Goal: Information Seeking & Learning: Learn about a topic

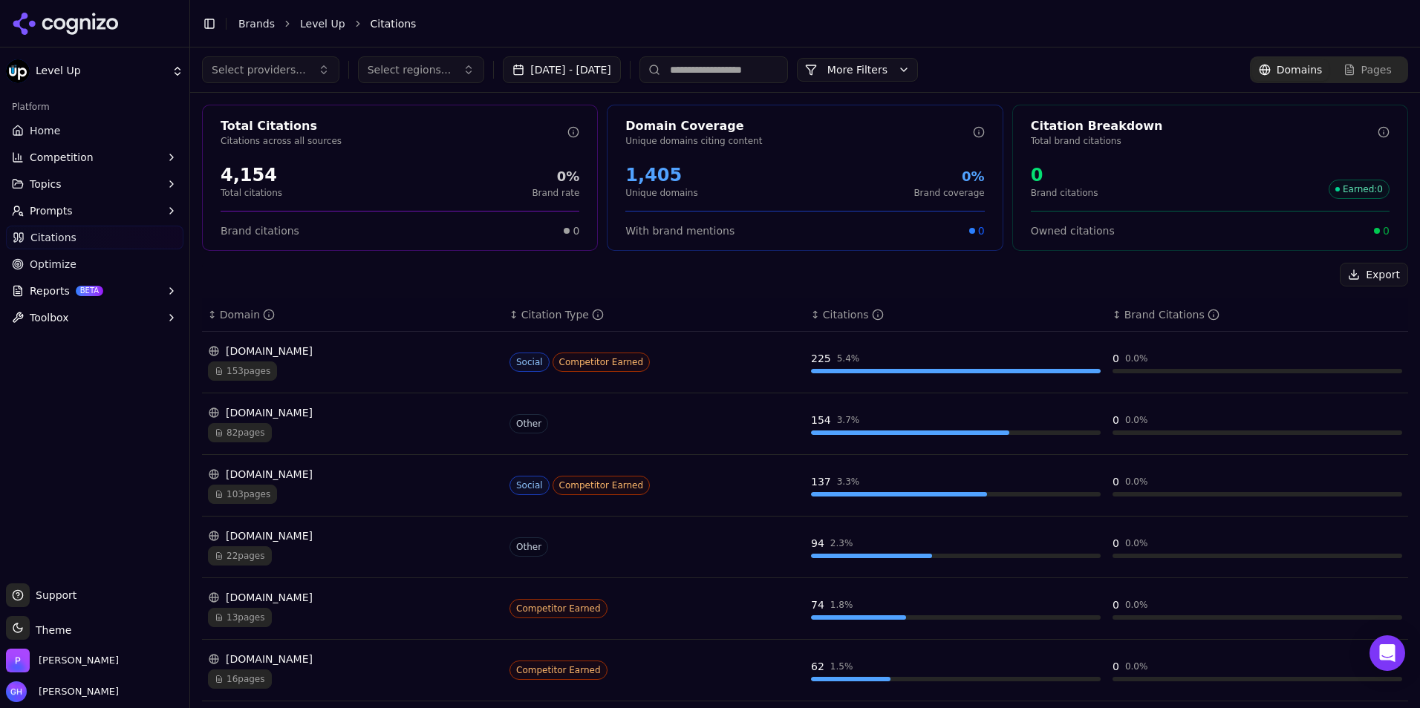
click at [52, 23] on icon at bounding box center [66, 24] width 108 height 22
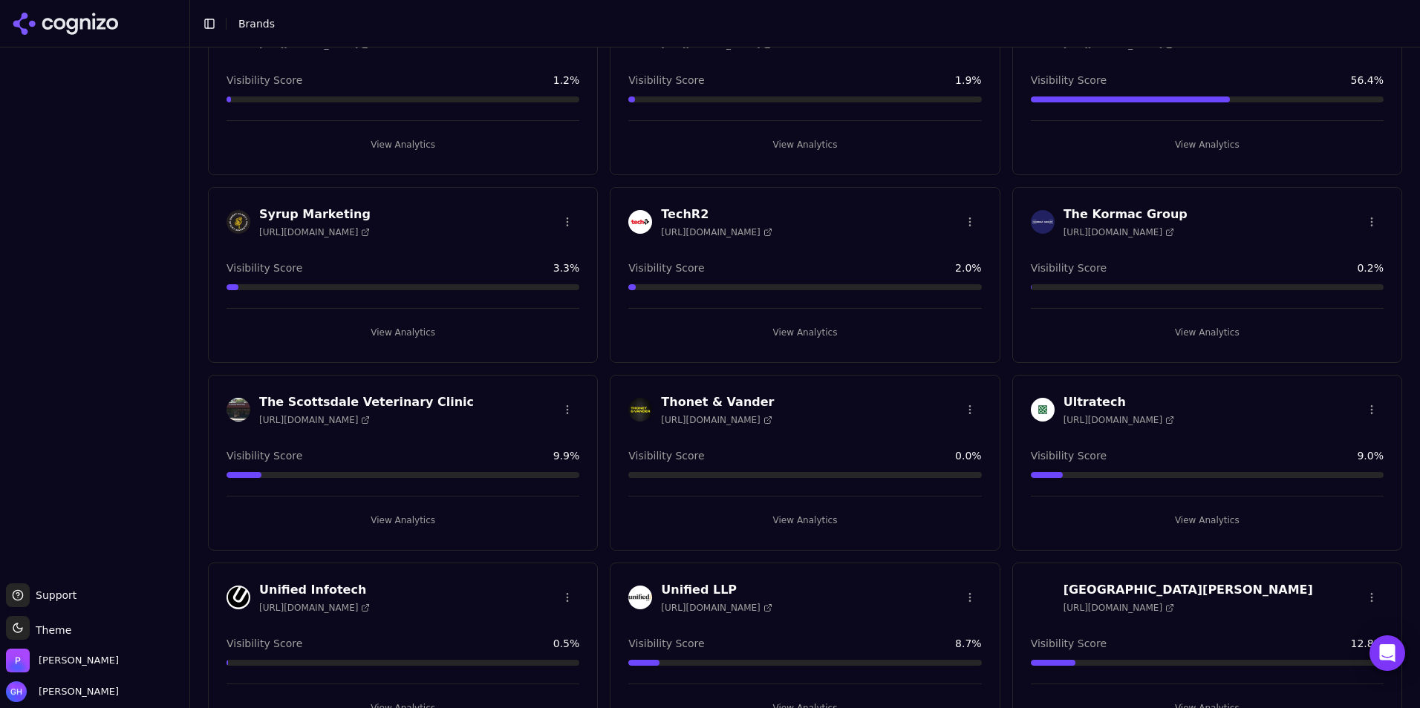
scroll to position [3987, 0]
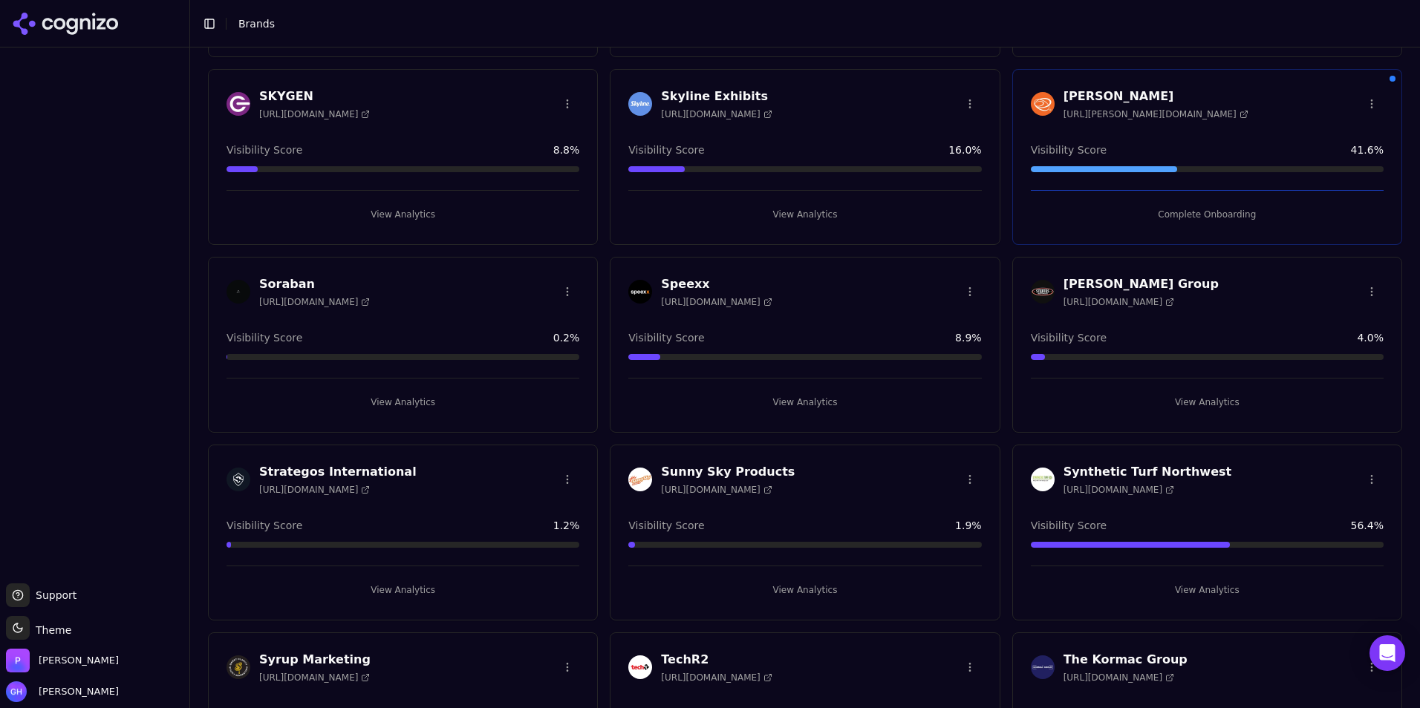
click at [805, 590] on button "View Analytics" at bounding box center [804, 590] width 353 height 24
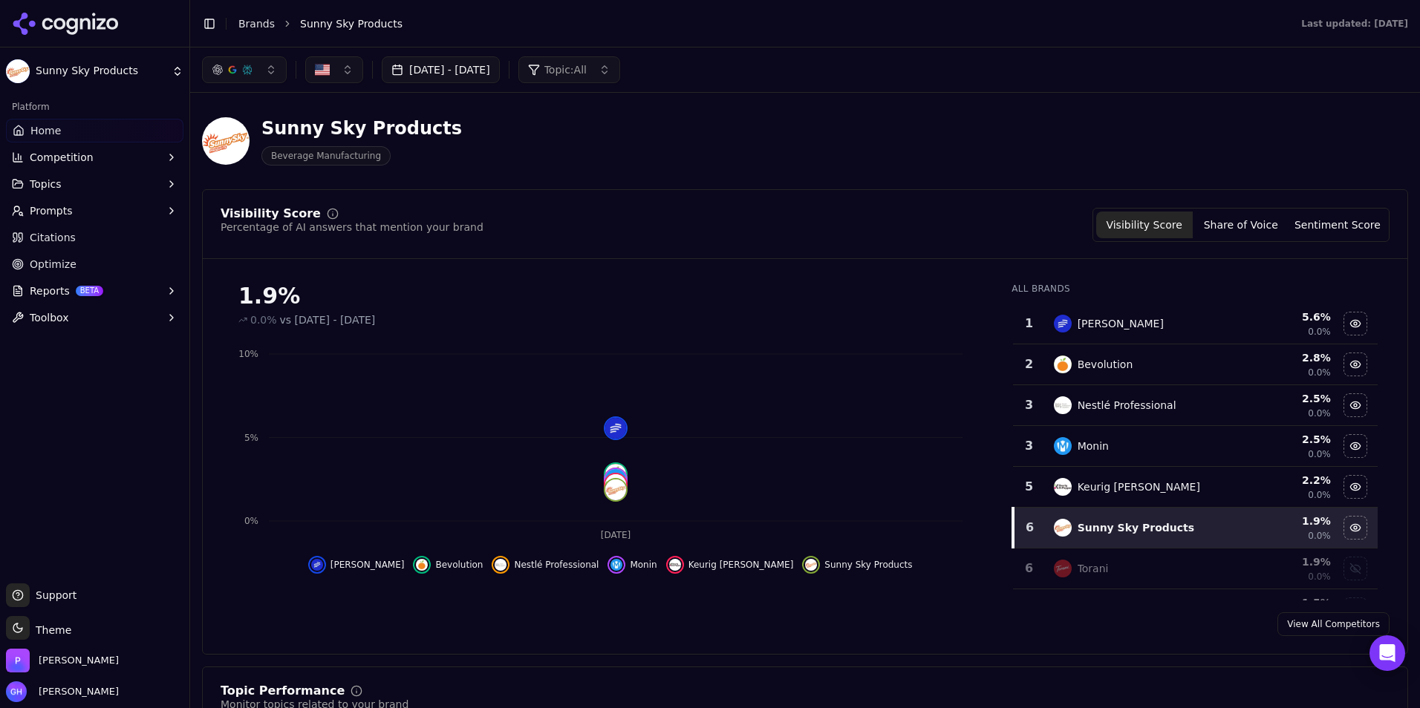
click at [1027, 646] on div "Visibility Score Percentage of AI answers that mention your brand Visibility Sc…" at bounding box center [805, 422] width 1206 height 466
click at [1273, 223] on button "Share of Voice" at bounding box center [1241, 225] width 97 height 27
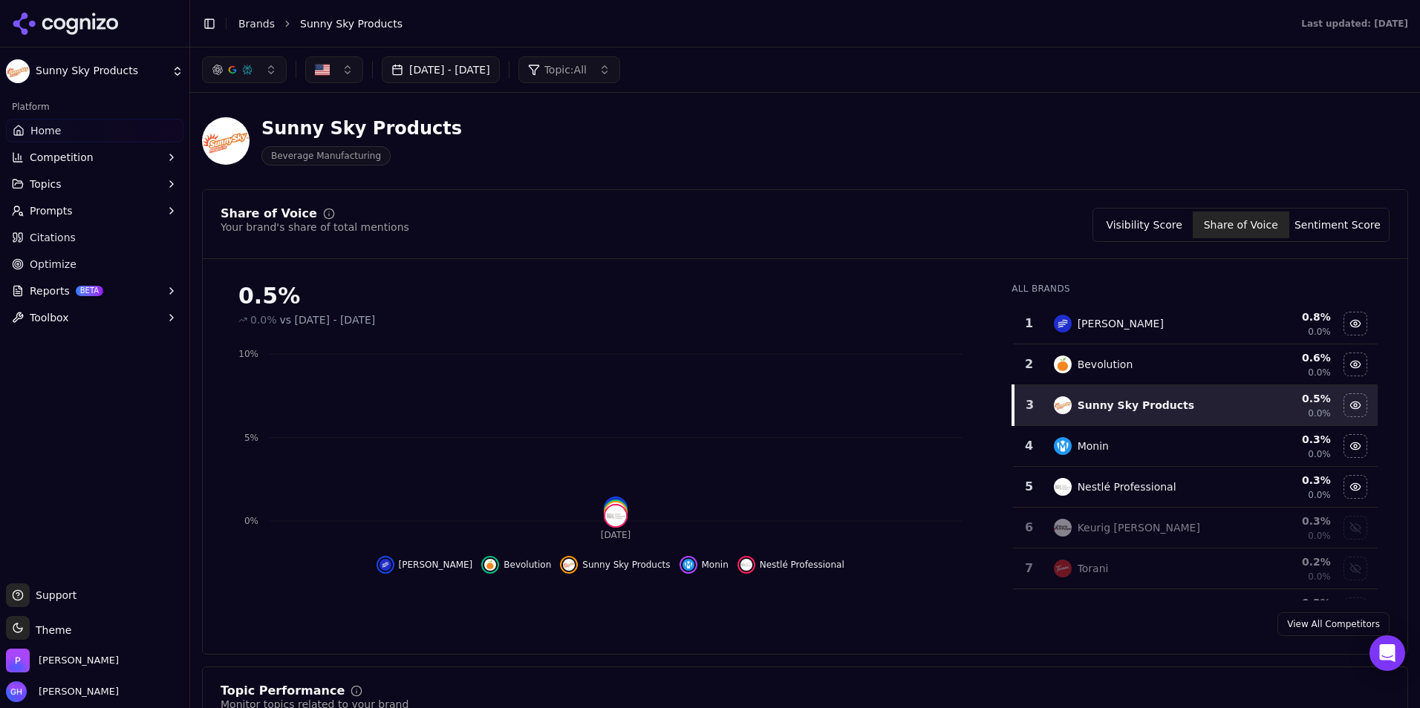
click at [1147, 219] on button "Visibility Score" at bounding box center [1144, 225] width 97 height 27
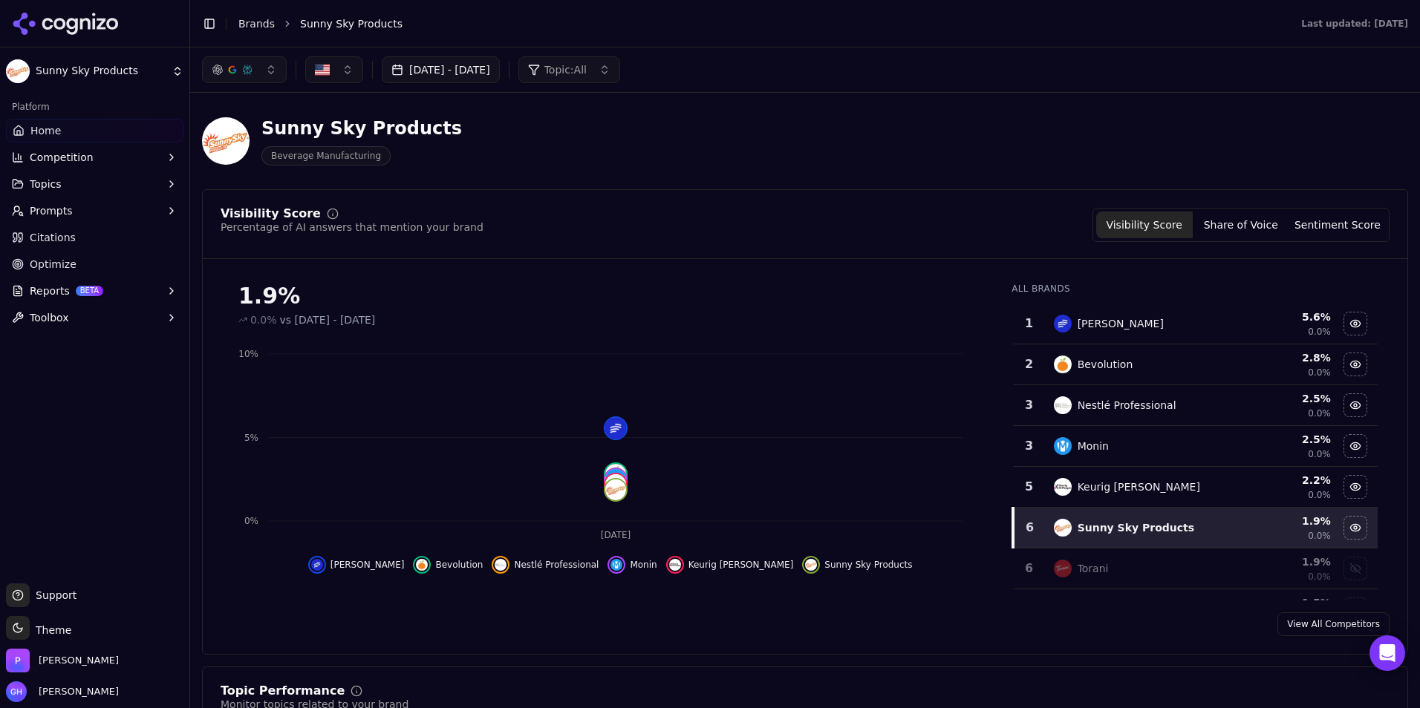
click at [61, 245] on link "Citations" at bounding box center [94, 238] width 177 height 24
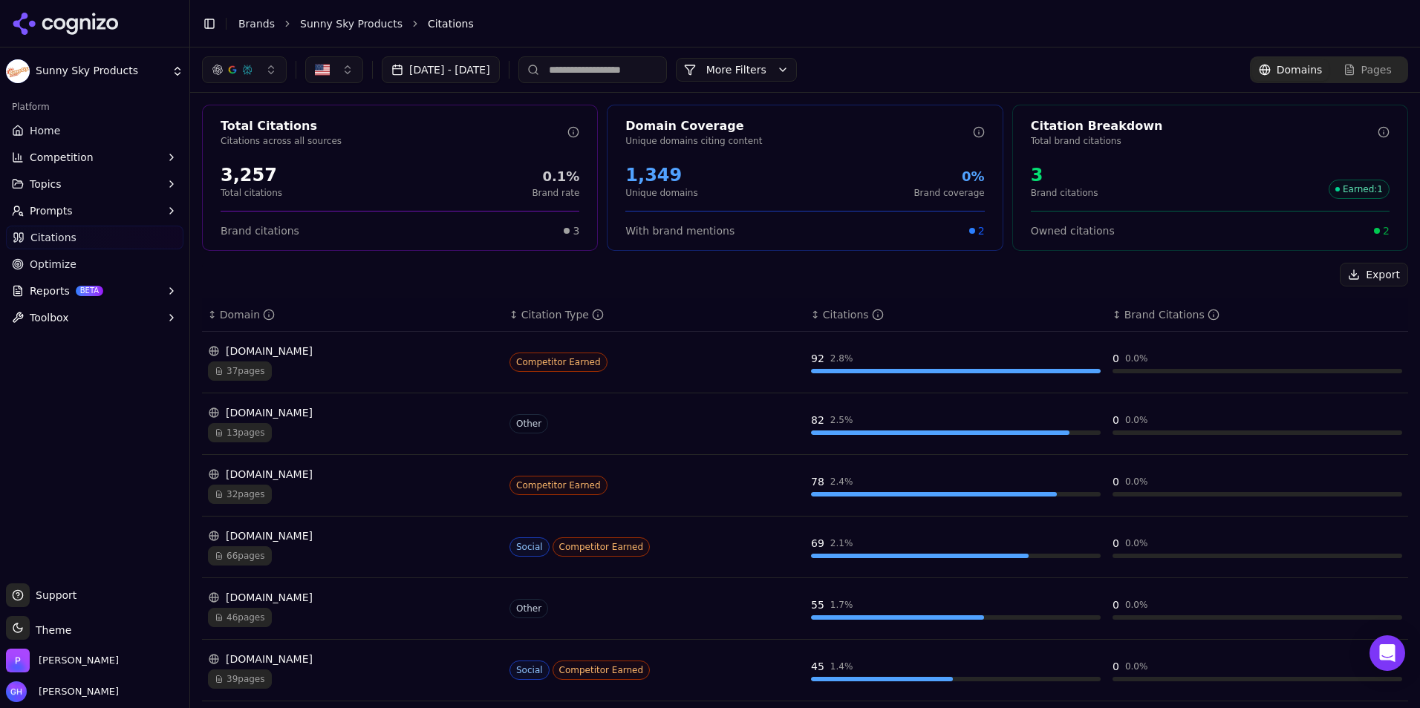
click at [75, 211] on button "Prompts" at bounding box center [94, 211] width 177 height 24
click at [163, 211] on button "Prompts" at bounding box center [94, 211] width 177 height 24
click at [104, 158] on button "Competition" at bounding box center [94, 158] width 177 height 24
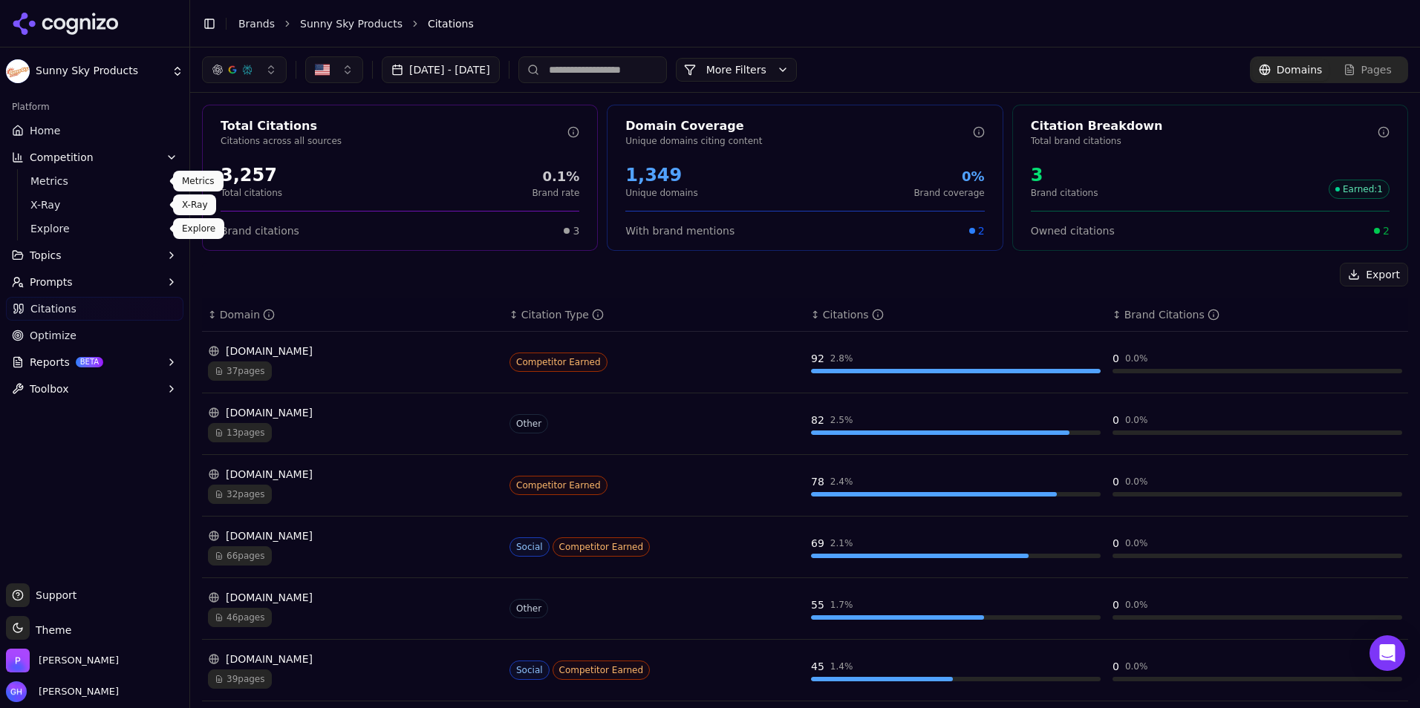
click at [82, 222] on span "Explore" at bounding box center [94, 228] width 129 height 15
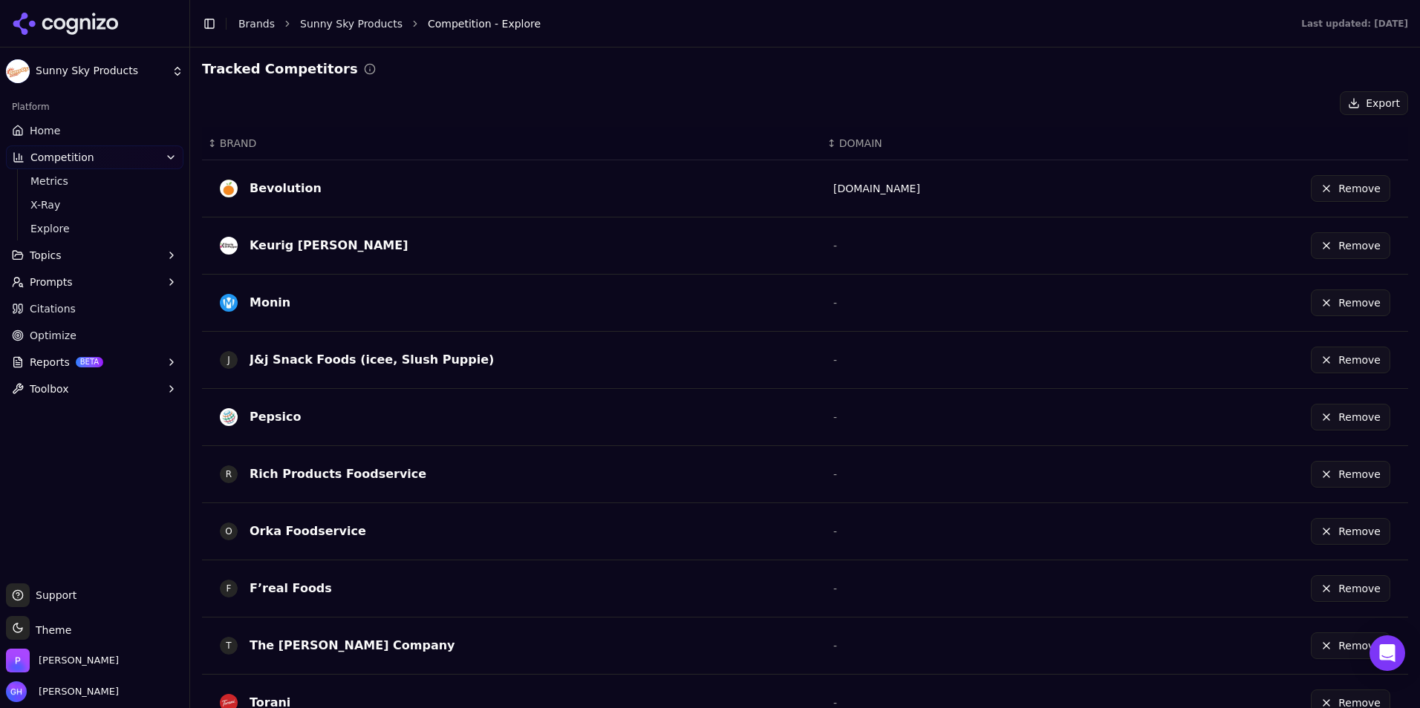
scroll to position [385, 0]
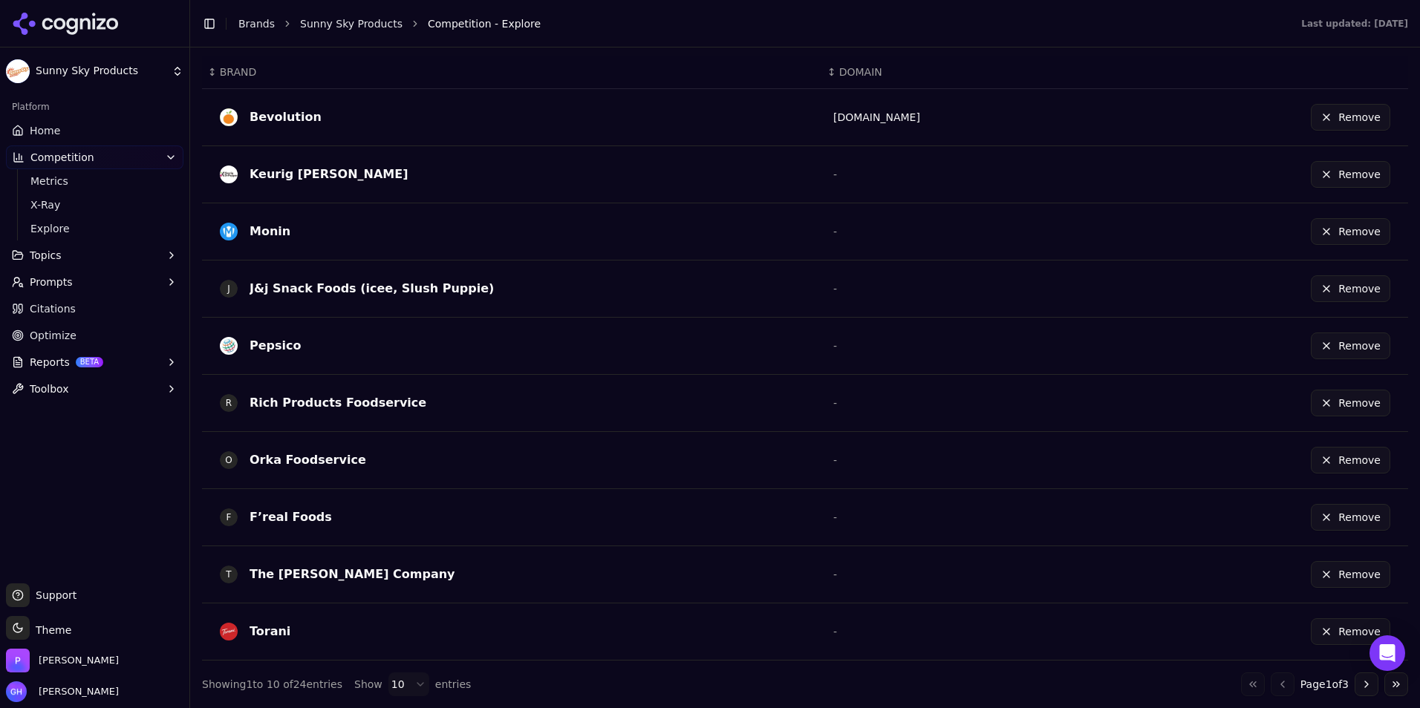
click at [1356, 691] on button "Go to next page" at bounding box center [1366, 685] width 24 height 24
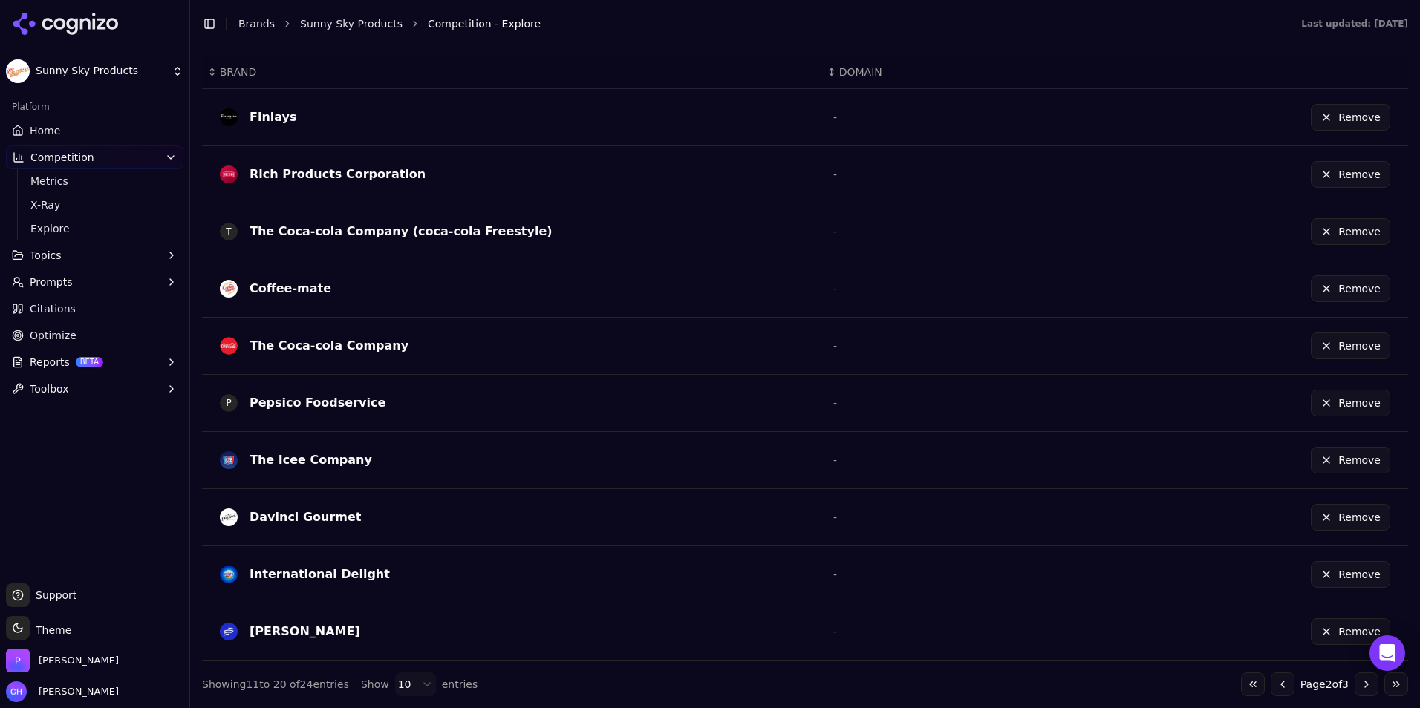
click at [1356, 691] on button "Go to next page" at bounding box center [1366, 685] width 24 height 24
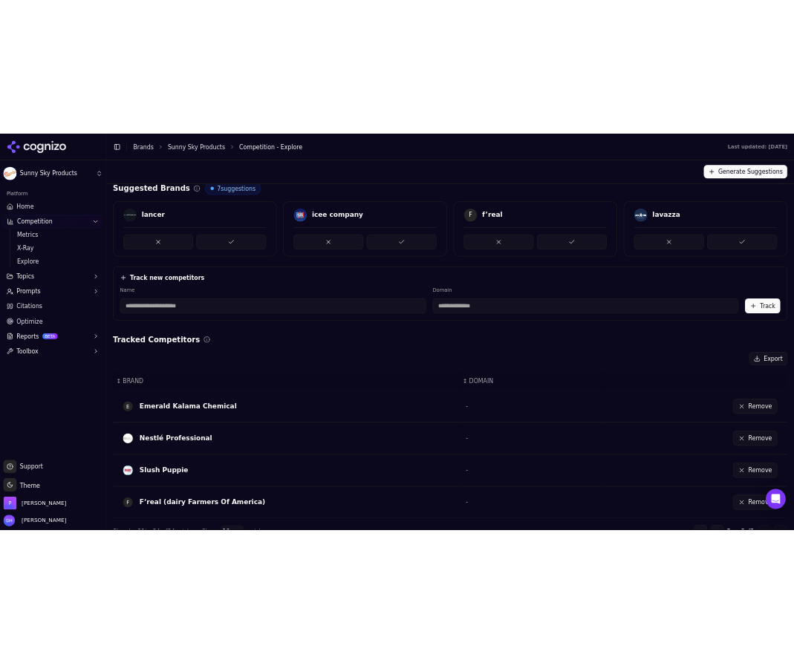
scroll to position [0, 0]
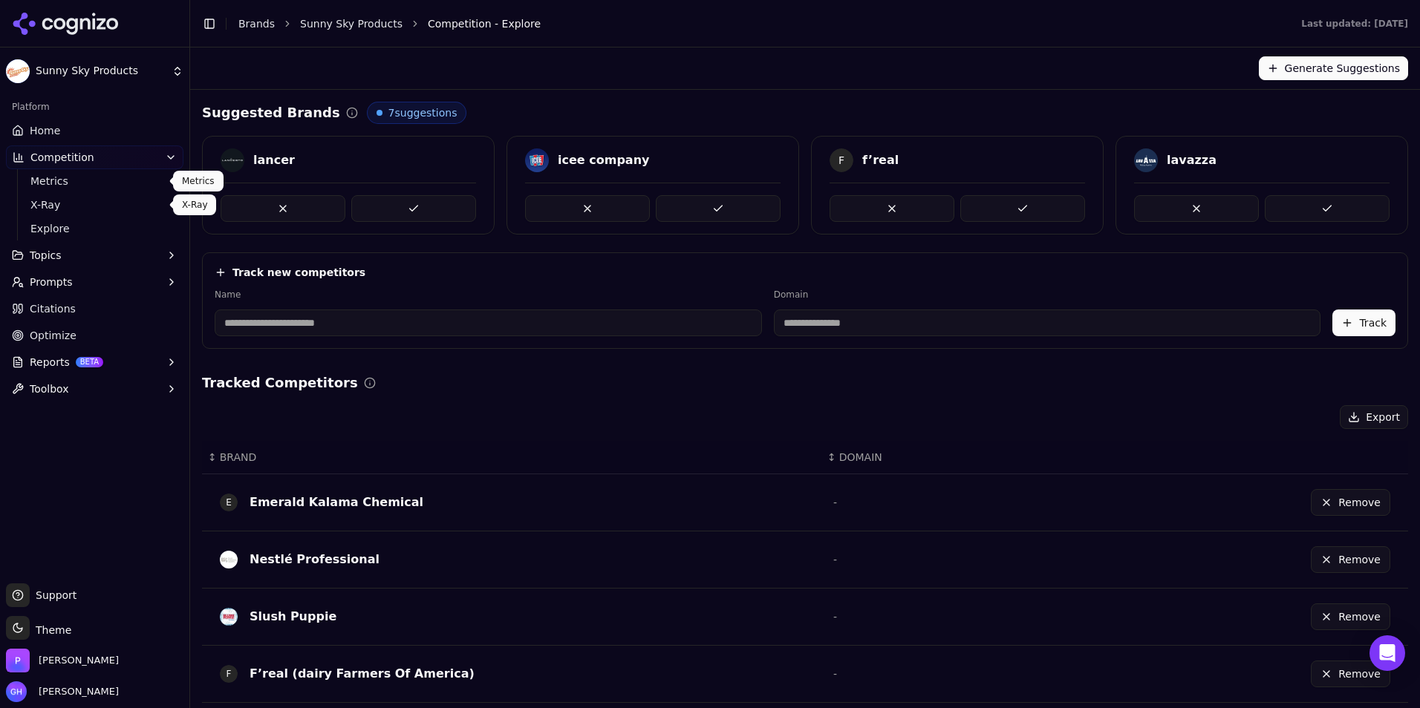
click at [90, 130] on link "Home" at bounding box center [94, 131] width 177 height 24
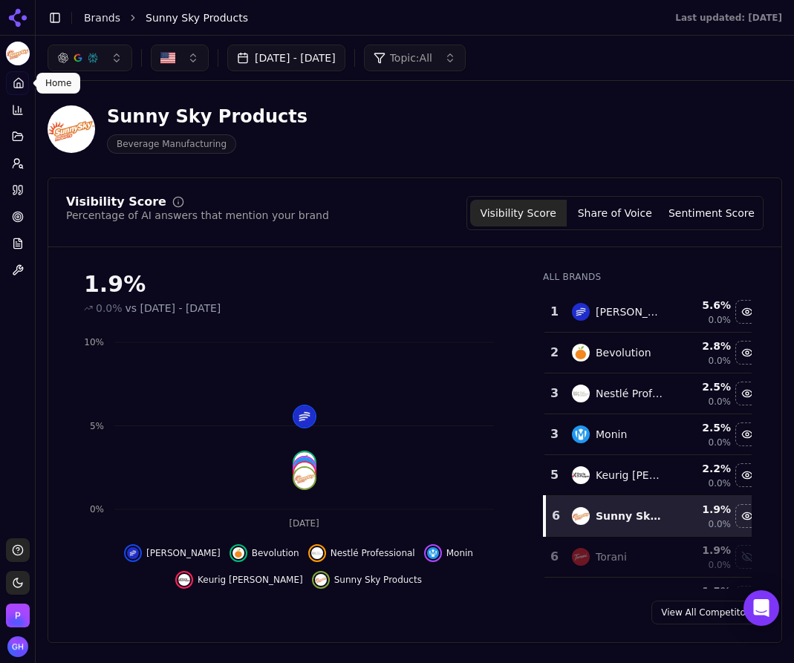
click at [325, 62] on button "[DATE] - [DATE]" at bounding box center [286, 58] width 118 height 27
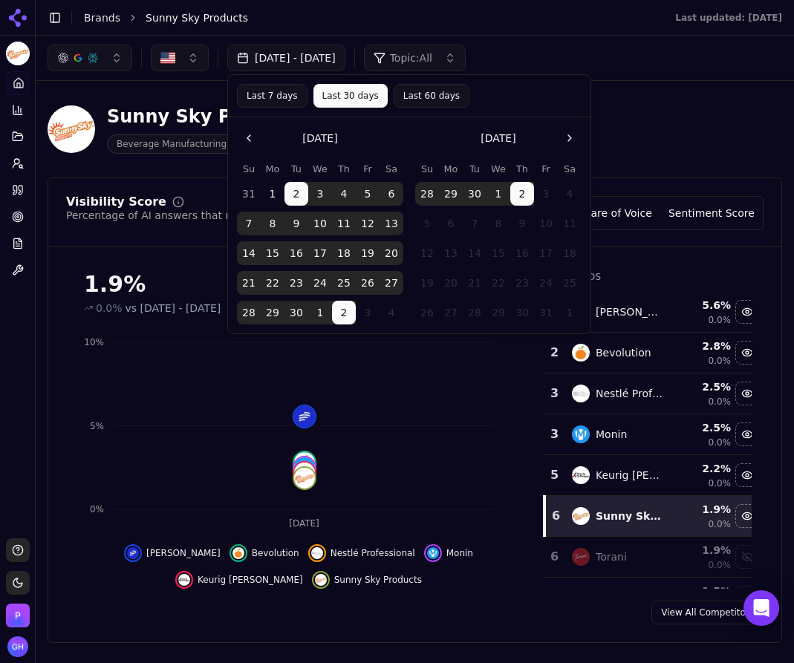
click at [724, 113] on div "Sunny Sky Products Beverage Manufacturing" at bounding box center [415, 129] width 734 height 73
